Goal: Task Accomplishment & Management: Manage account settings

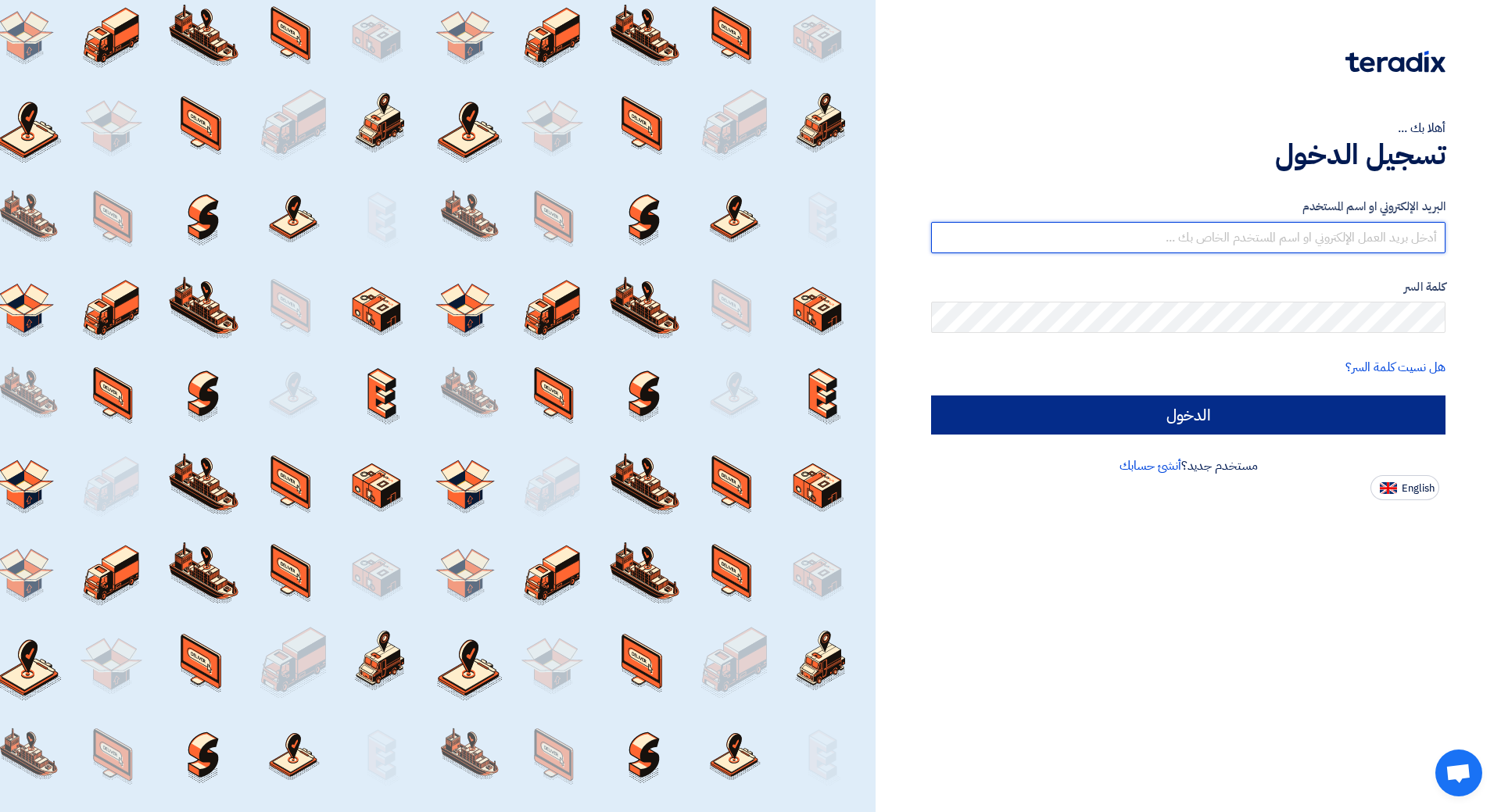
type input "[EMAIL_ADDRESS][DOMAIN_NAME]"
click at [1205, 419] on input "الدخول" at bounding box center [1188, 415] width 514 height 39
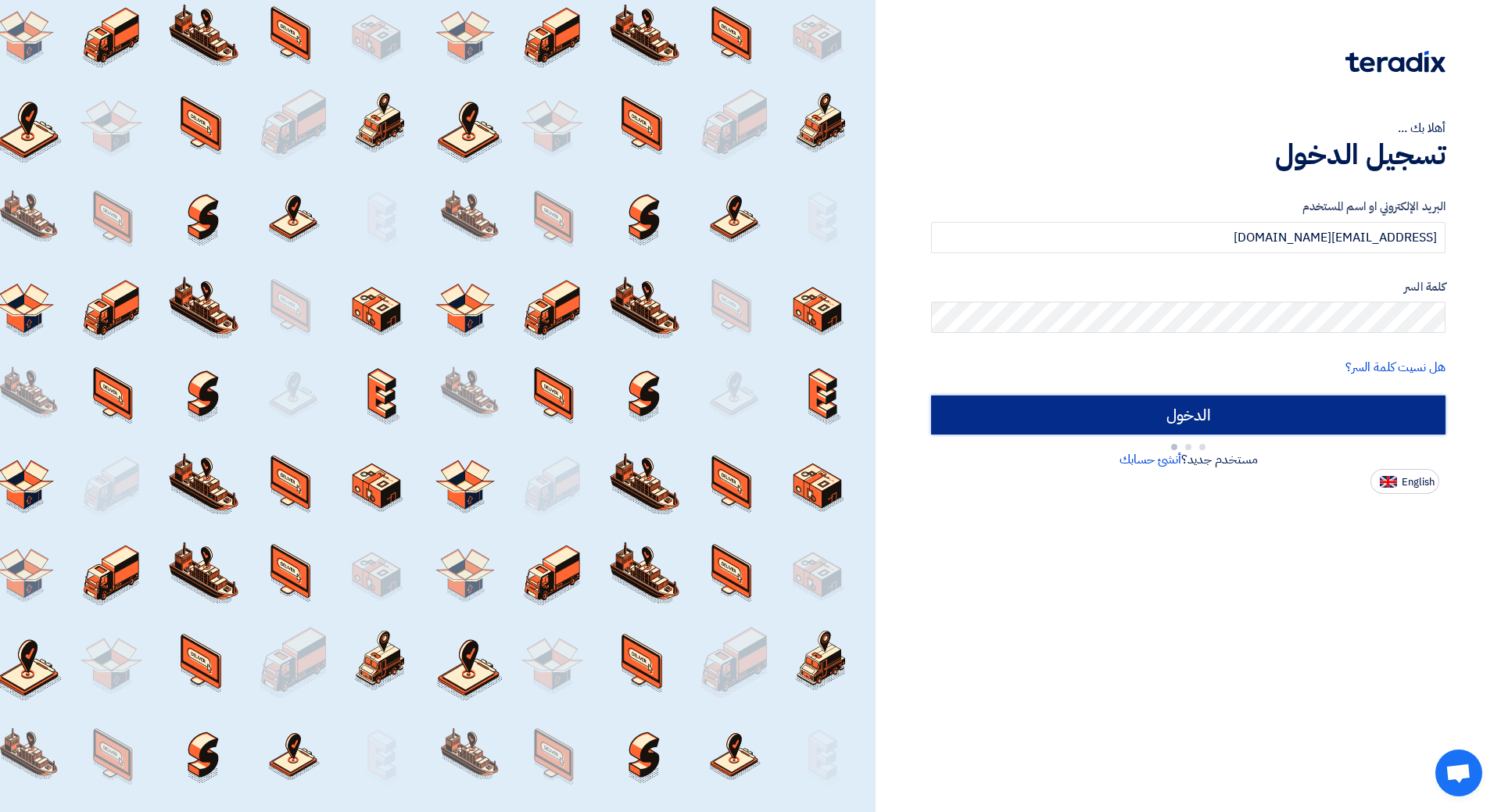
click at [1205, 419] on input "الدخول" at bounding box center [1188, 415] width 514 height 39
